Goal: Task Accomplishment & Management: Use online tool/utility

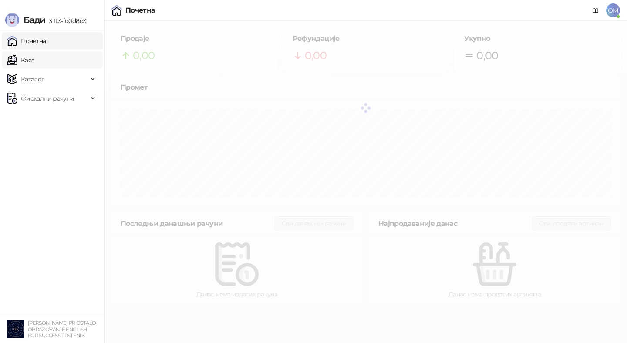
click at [34, 61] on link "Каса" at bounding box center [20, 59] width 27 height 17
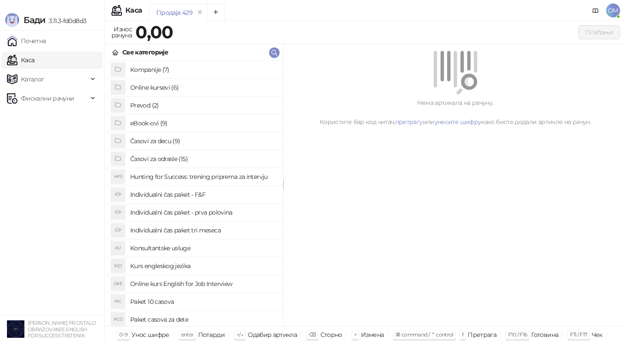
click at [237, 120] on h4 "eBook-ovi (9)" at bounding box center [203, 123] width 146 height 14
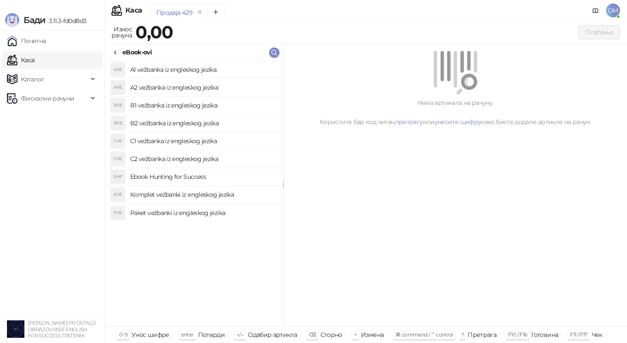
click at [224, 141] on h4 "C1 vežbanka iz engleskog jezika" at bounding box center [203, 141] width 146 height 14
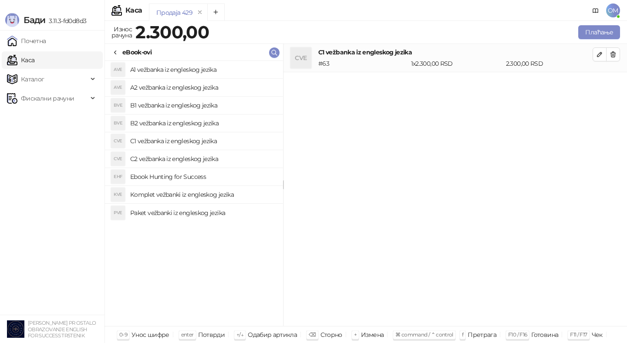
click at [216, 160] on h4 "C2 vežbanka iz engleskog jezika" at bounding box center [203, 159] width 146 height 14
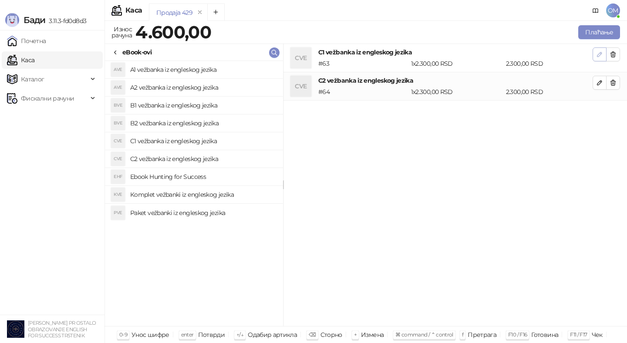
click at [598, 54] on icon "button" at bounding box center [599, 54] width 4 height 4
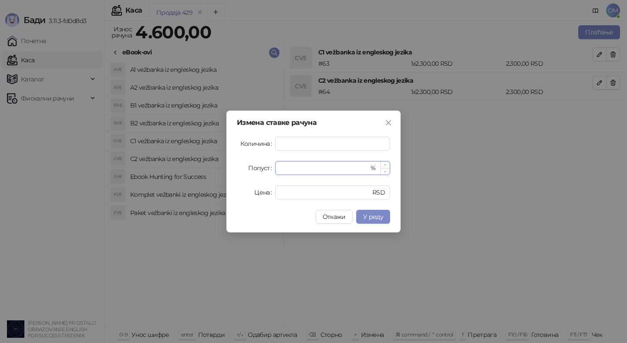
click at [327, 165] on input "*" at bounding box center [324, 167] width 88 height 13
click at [361, 216] on button "У реду" at bounding box center [373, 217] width 34 height 14
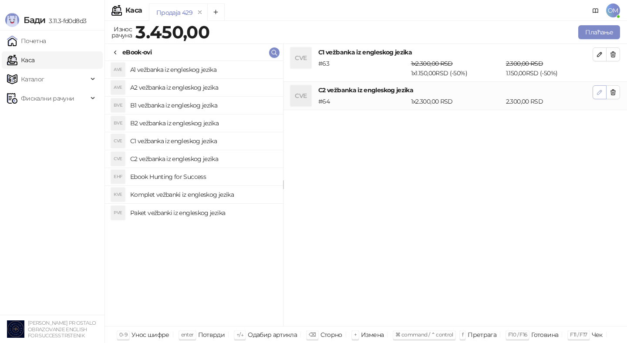
click at [600, 91] on icon "button" at bounding box center [599, 92] width 7 height 7
type input "*"
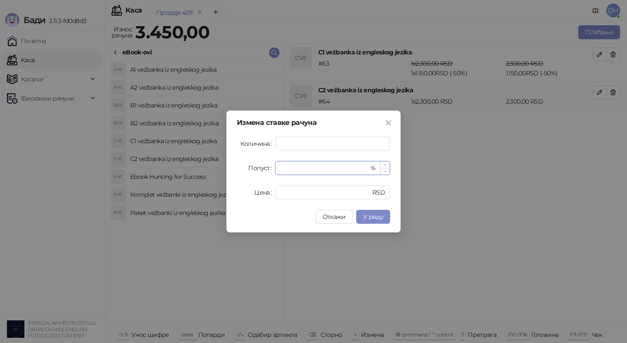
click at [344, 168] on input "*" at bounding box center [324, 167] width 88 height 13
type input "**"
click at [378, 219] on span "У реду" at bounding box center [373, 217] width 20 height 8
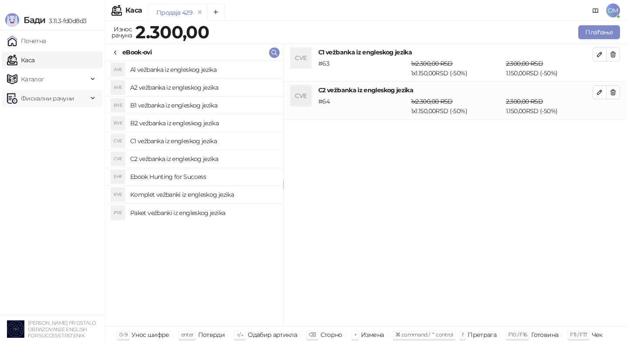
click at [82, 91] on span "Фискални рачуни" at bounding box center [47, 98] width 81 height 17
click at [69, 122] on link "Издати рачуни" at bounding box center [39, 117] width 58 height 17
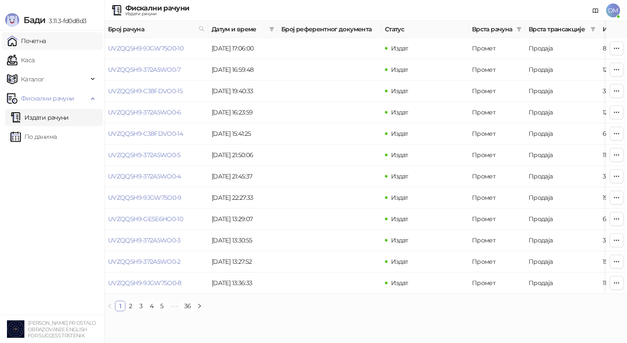
click at [46, 40] on link "Почетна" at bounding box center [26, 40] width 39 height 17
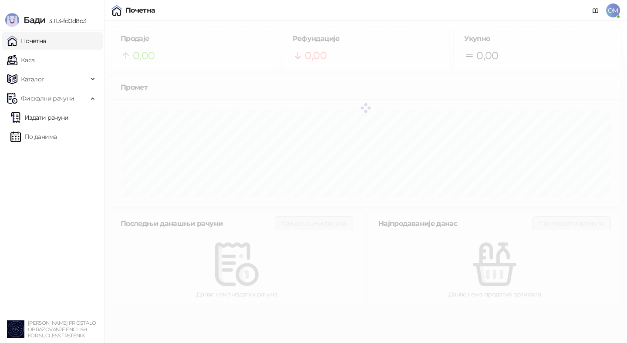
click at [22, 48] on link "Почетна" at bounding box center [26, 40] width 39 height 17
click at [23, 60] on link "Каса" at bounding box center [20, 59] width 27 height 17
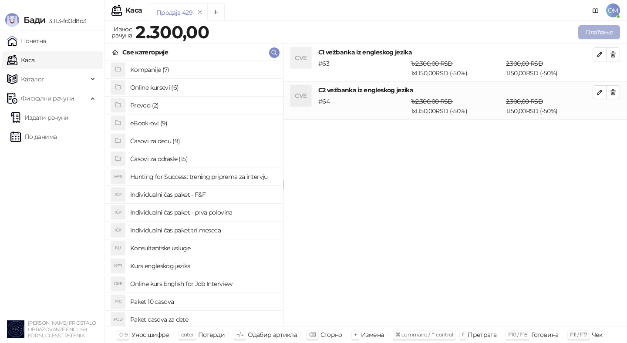
click at [594, 34] on button "Плаћање" at bounding box center [599, 32] width 42 height 14
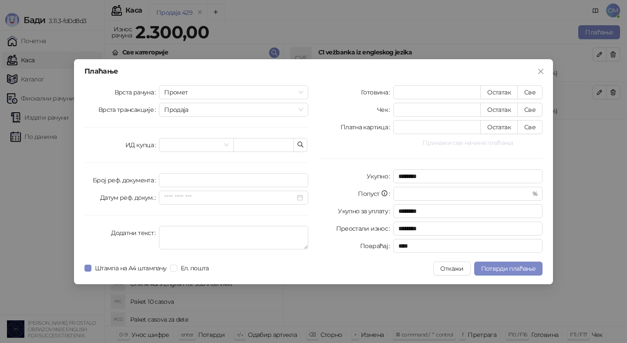
click at [467, 143] on button "Прикажи све начине плаћања" at bounding box center [467, 143] width 149 height 10
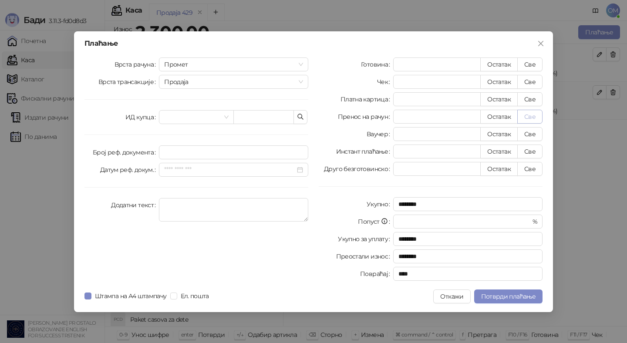
click at [530, 115] on button "Све" at bounding box center [529, 117] width 25 height 14
type input "****"
click at [501, 297] on span "Потврди плаћање" at bounding box center [508, 297] width 54 height 8
